Goal: Transaction & Acquisition: Purchase product/service

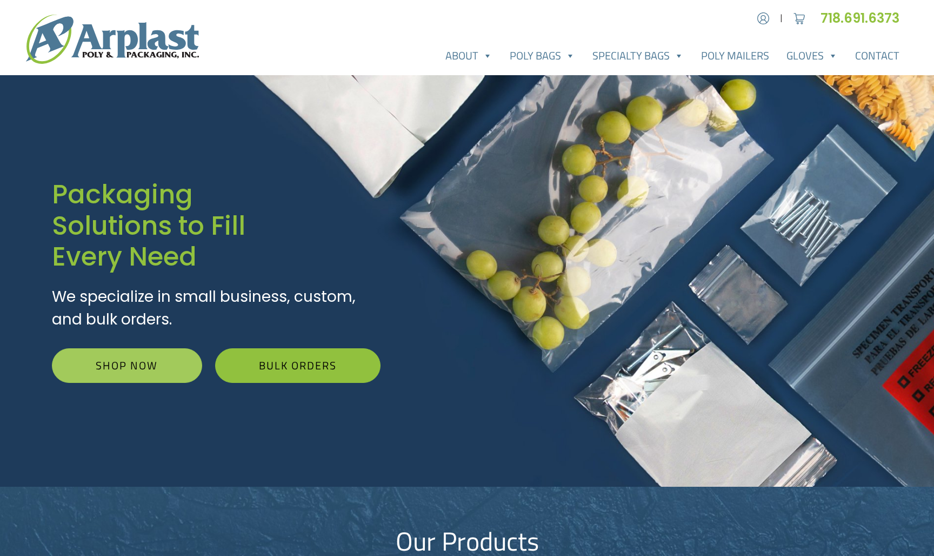
click at [154, 363] on link "Shop Now" at bounding box center [127, 365] width 150 height 35
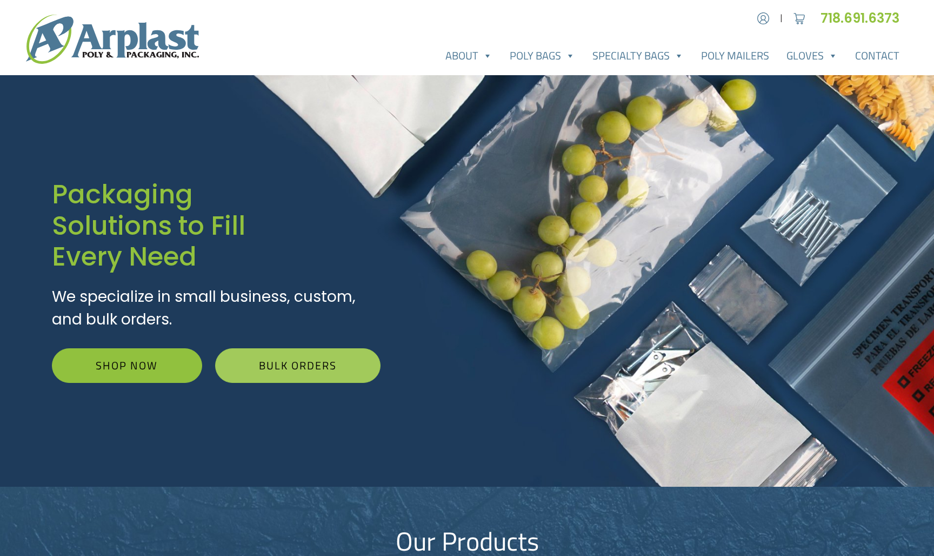
click at [289, 368] on link "Bulk Orders" at bounding box center [298, 365] width 166 height 35
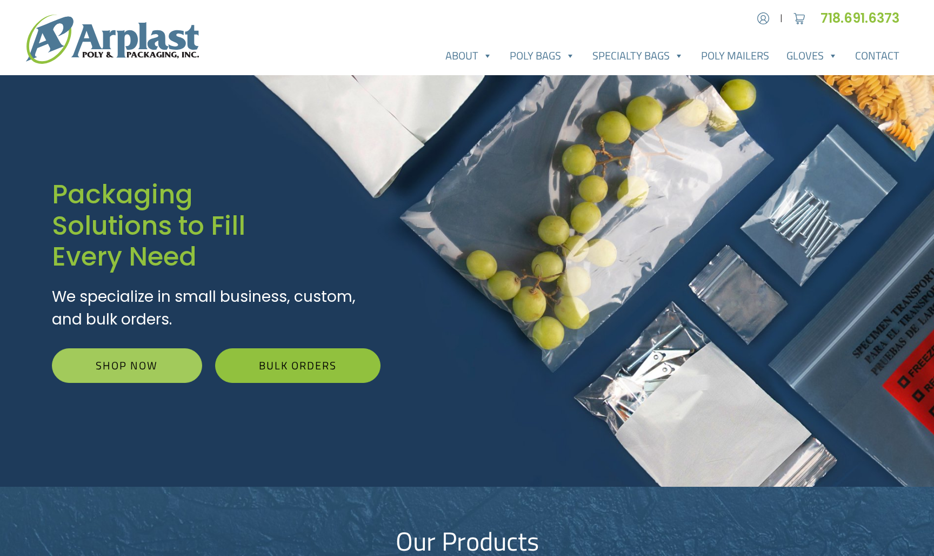
click at [138, 356] on link "Shop Now" at bounding box center [127, 365] width 150 height 35
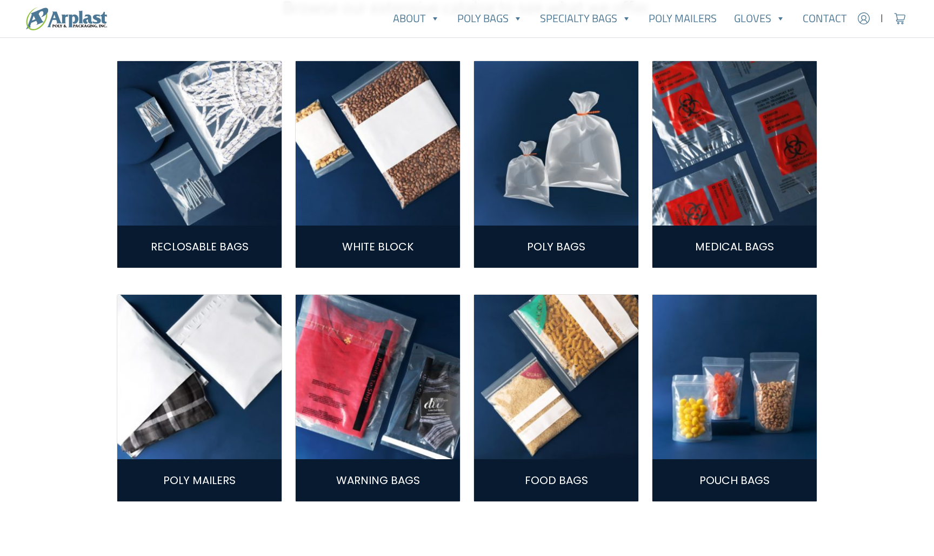
scroll to position [381, 0]
click at [208, 179] on img at bounding box center [199, 143] width 164 height 164
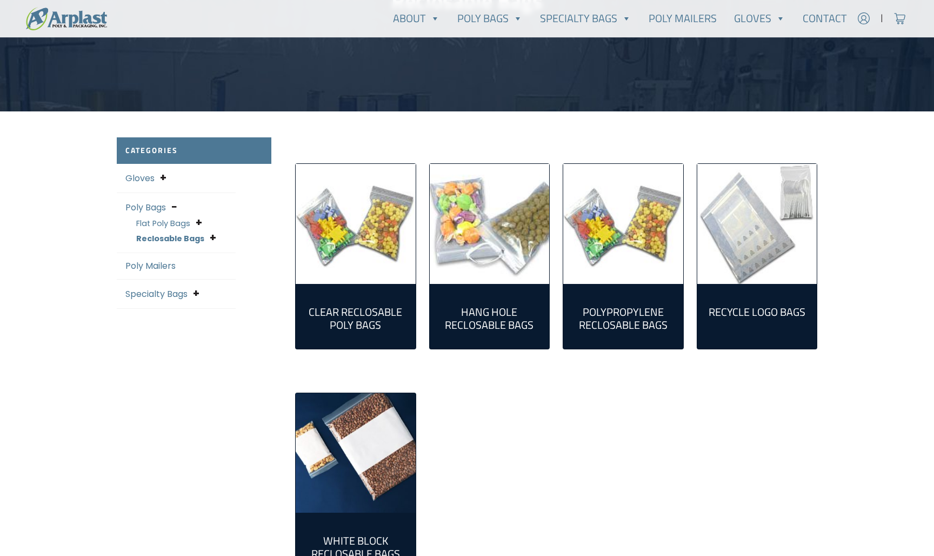
scroll to position [187, 0]
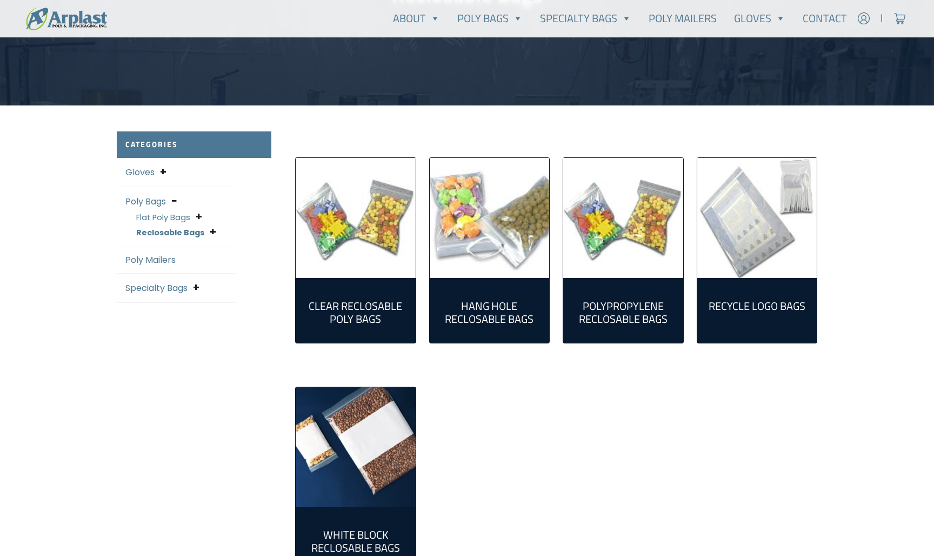
click at [355, 316] on h2 "Clear Reclosable Poly Bags (86)" at bounding box center [355, 313] width 103 height 26
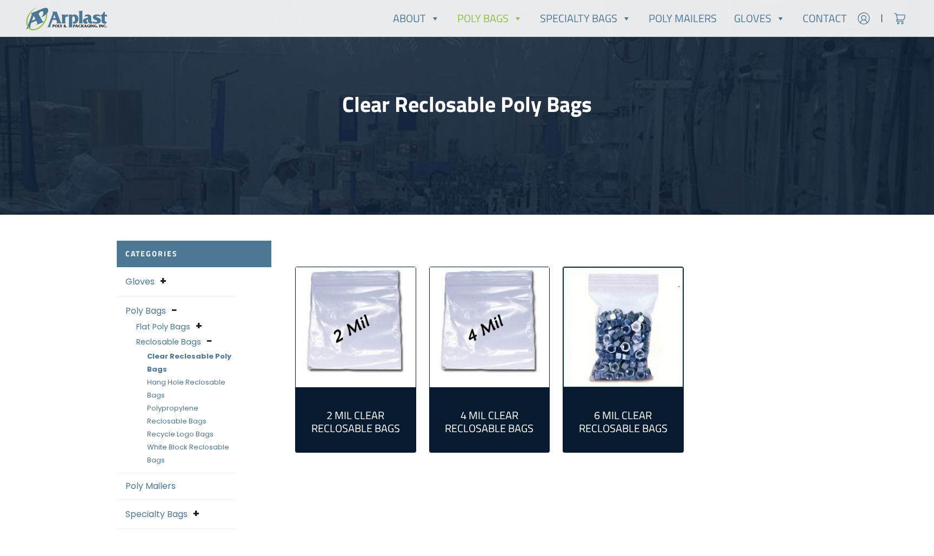
scroll to position [85, 0]
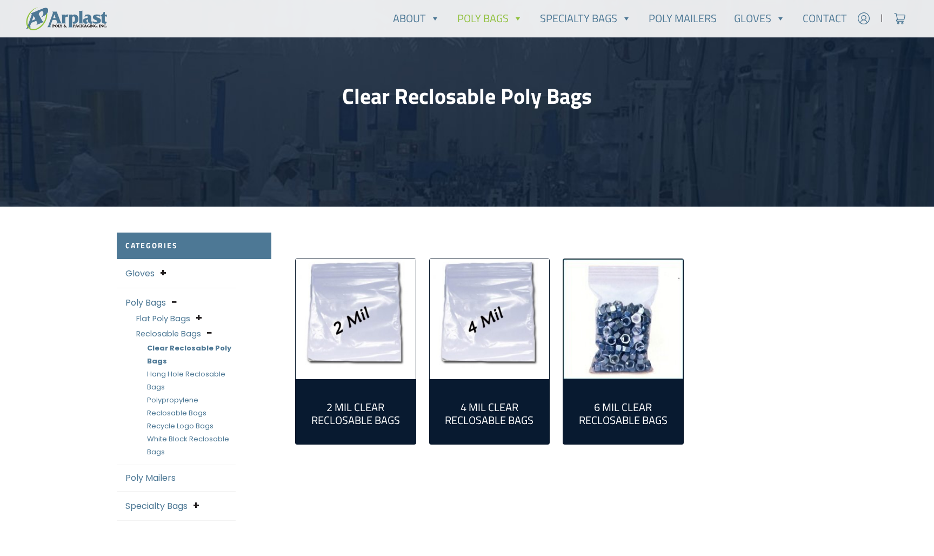
click at [364, 414] on h2 "2 Mil Clear Reclosable Bags (55)" at bounding box center [355, 414] width 103 height 26
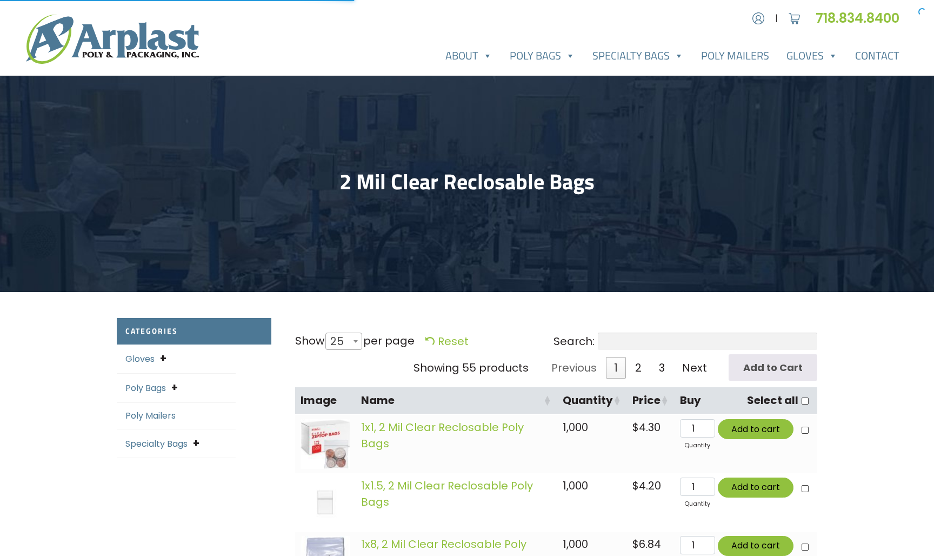
select select "25"
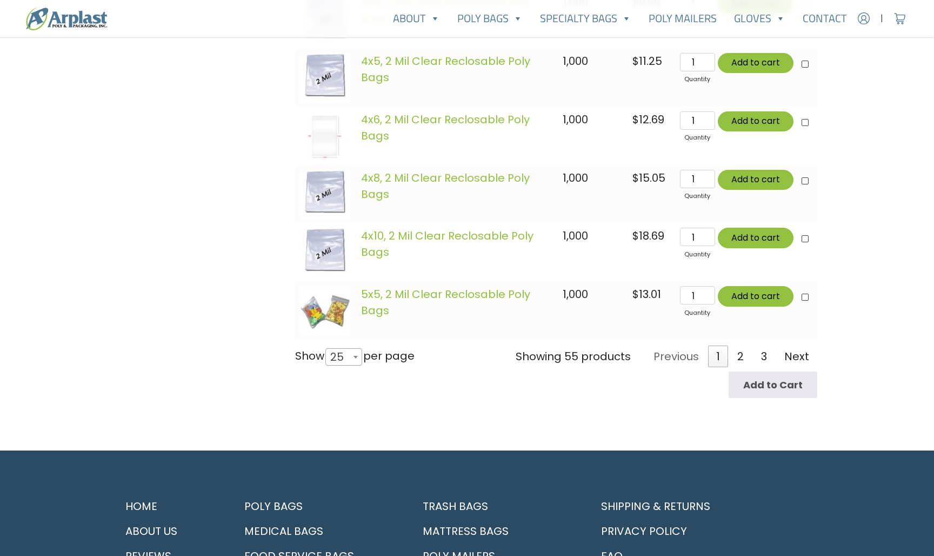
scroll to position [1525, 0]
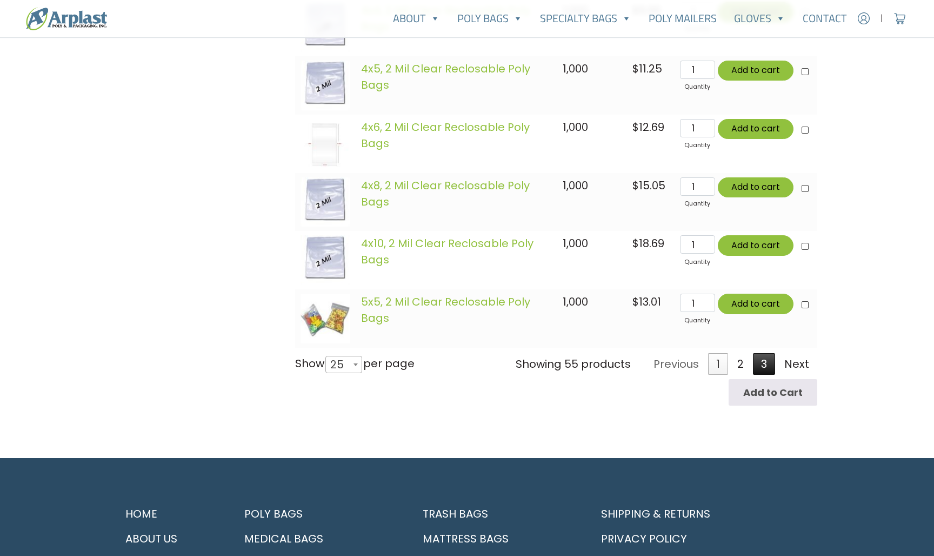
click at [765, 370] on link "3" at bounding box center [764, 364] width 22 height 22
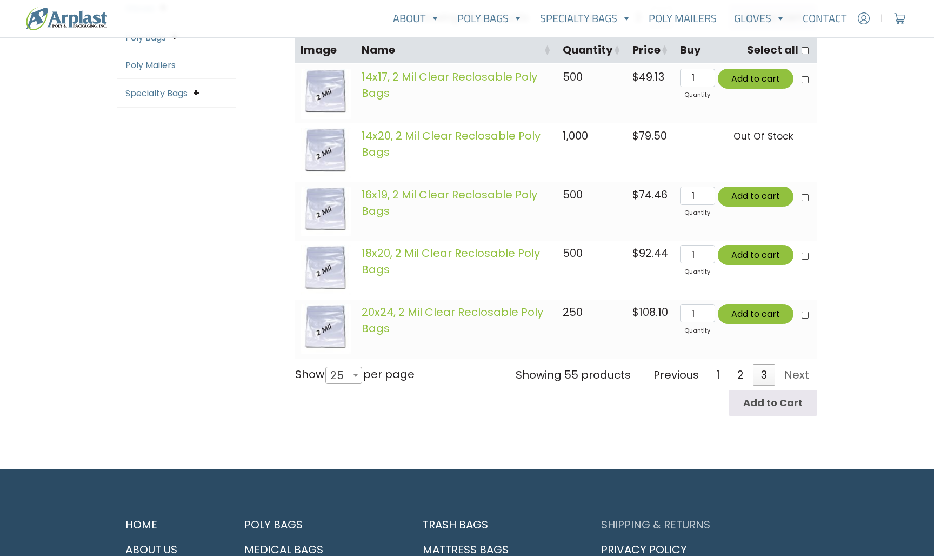
scroll to position [331, 0]
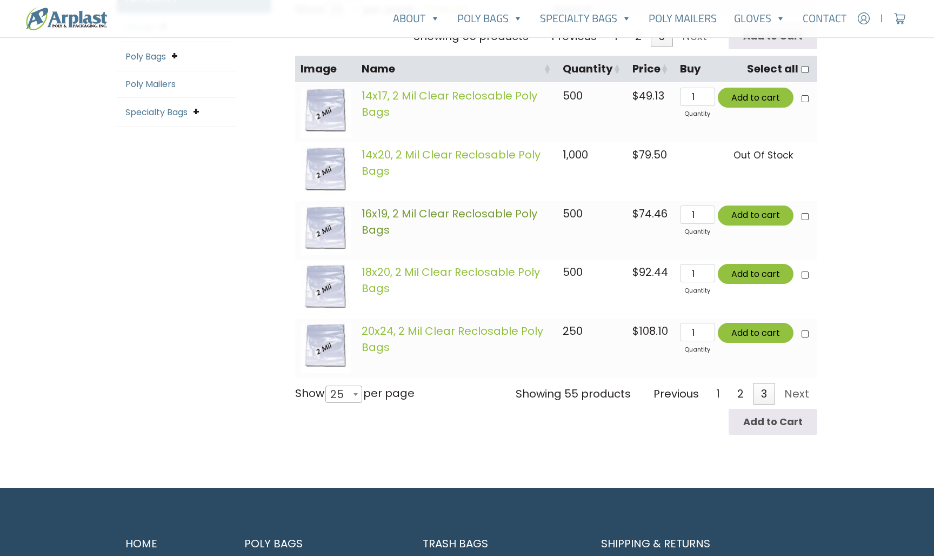
click at [444, 212] on link "16x19, 2 Mil Clear Reclosable Poly Bags" at bounding box center [450, 221] width 176 height 31
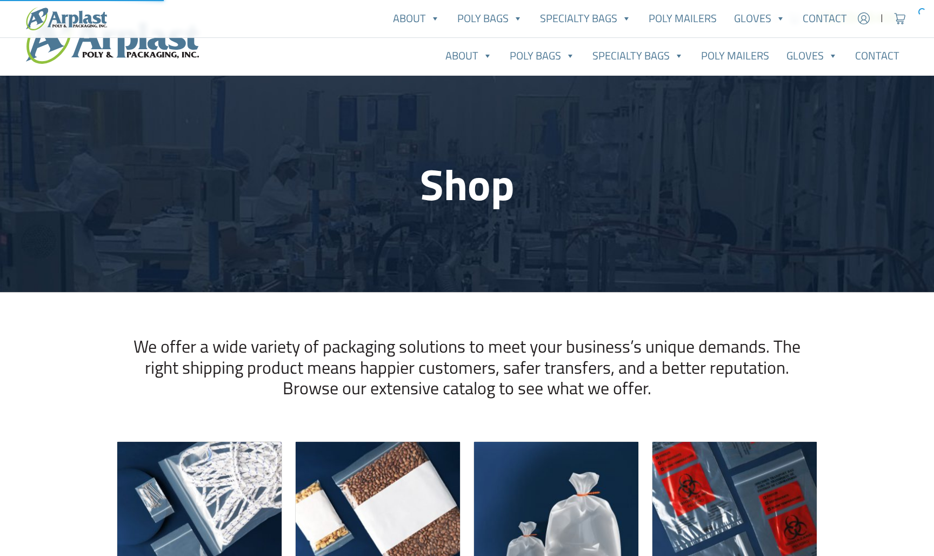
scroll to position [381, 0]
